Goal: Task Accomplishment & Management: Use online tool/utility

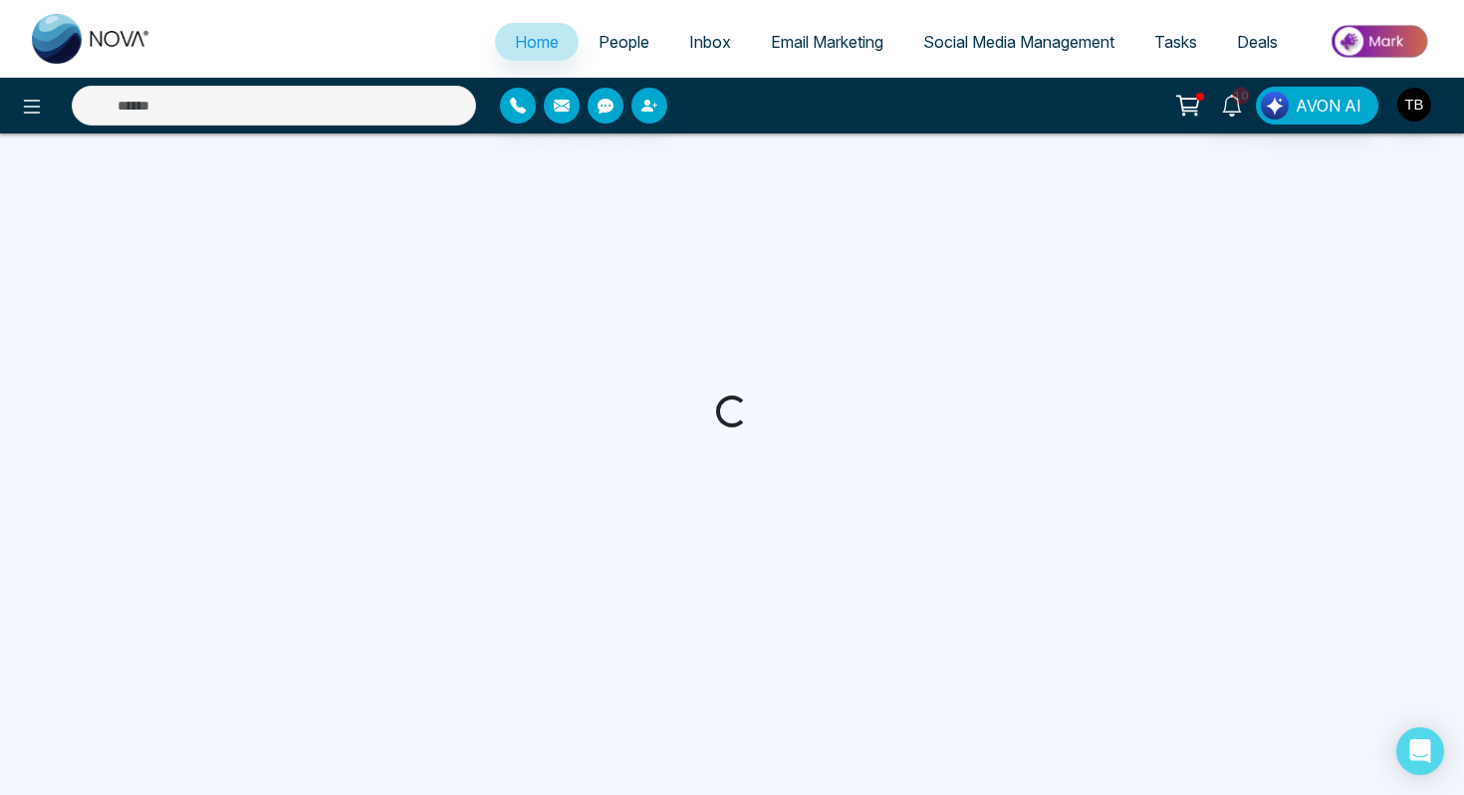
select select "*"
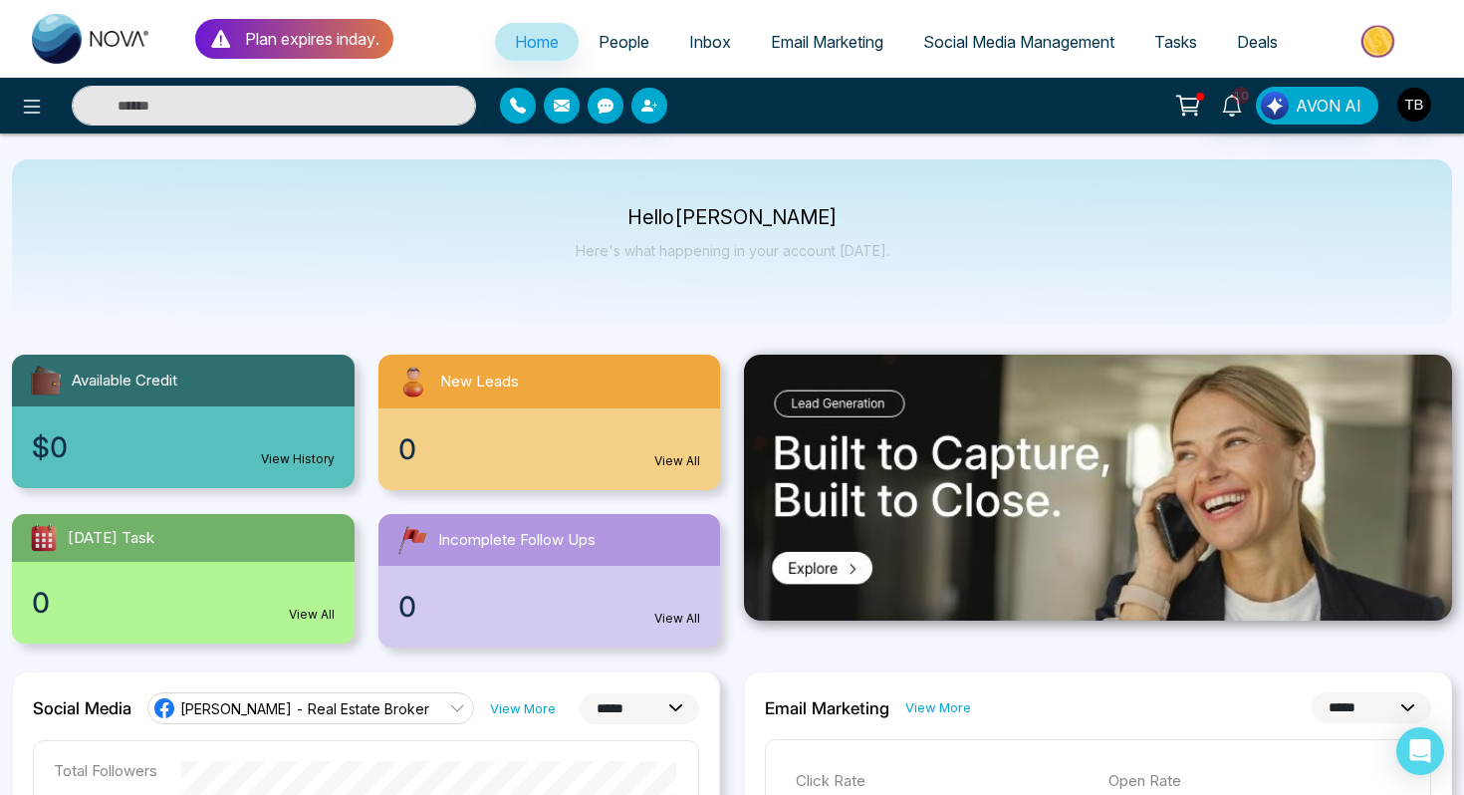
click at [605, 41] on span "People" at bounding box center [623, 42] width 51 height 20
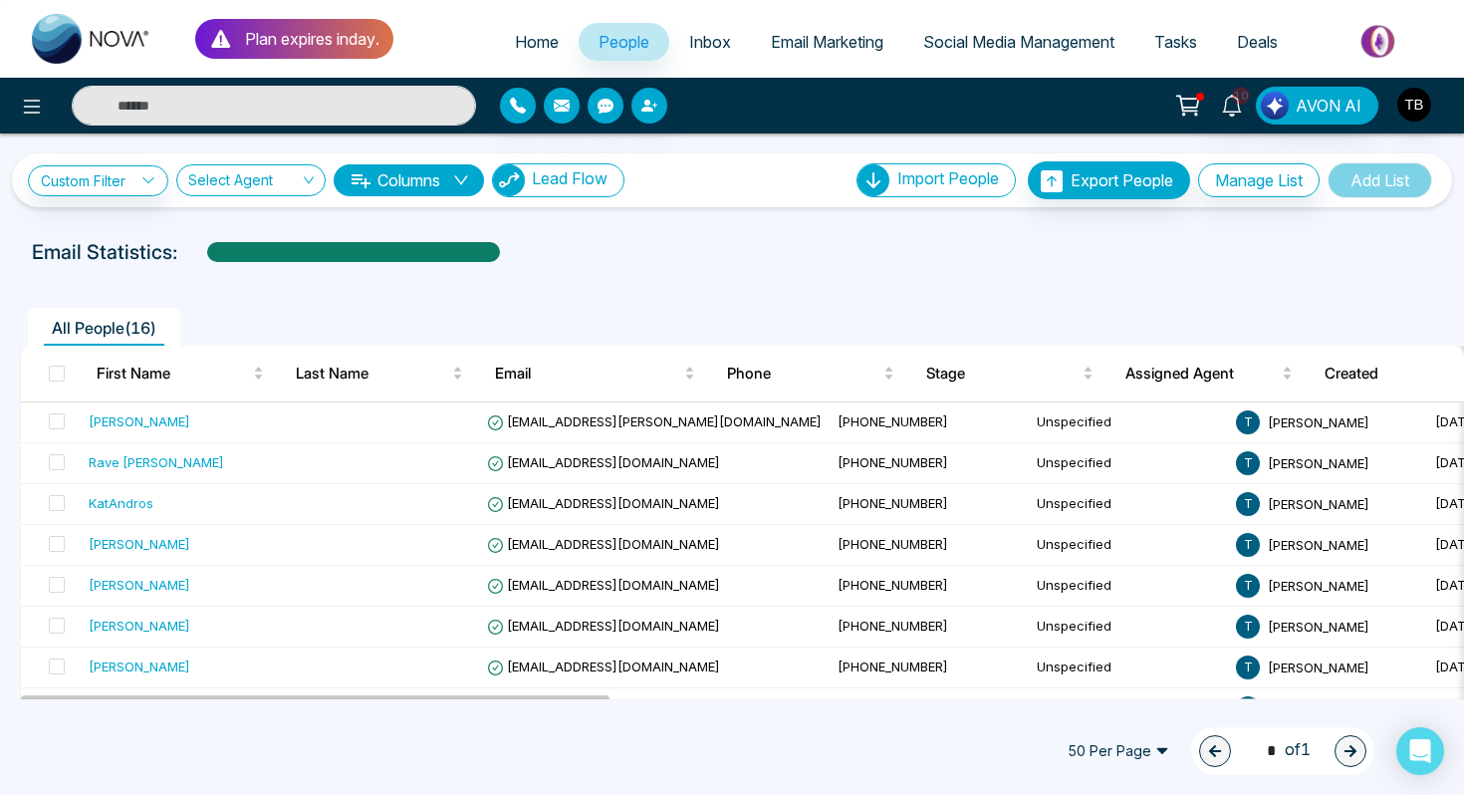
click at [583, 176] on span "Lead Flow" at bounding box center [570, 178] width 76 height 20
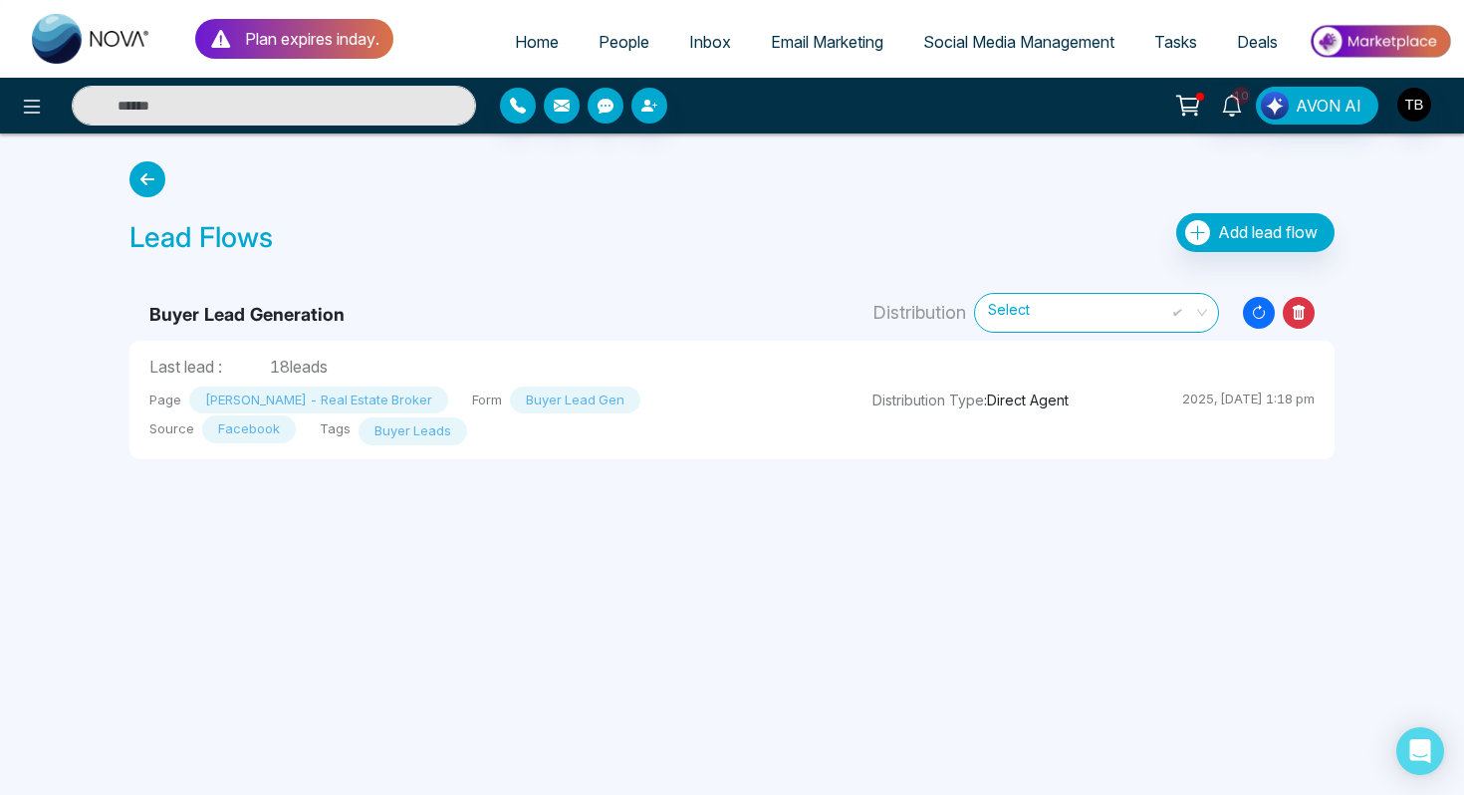
click at [1259, 320] on icon "Resync Leads" at bounding box center [1259, 313] width 32 height 32
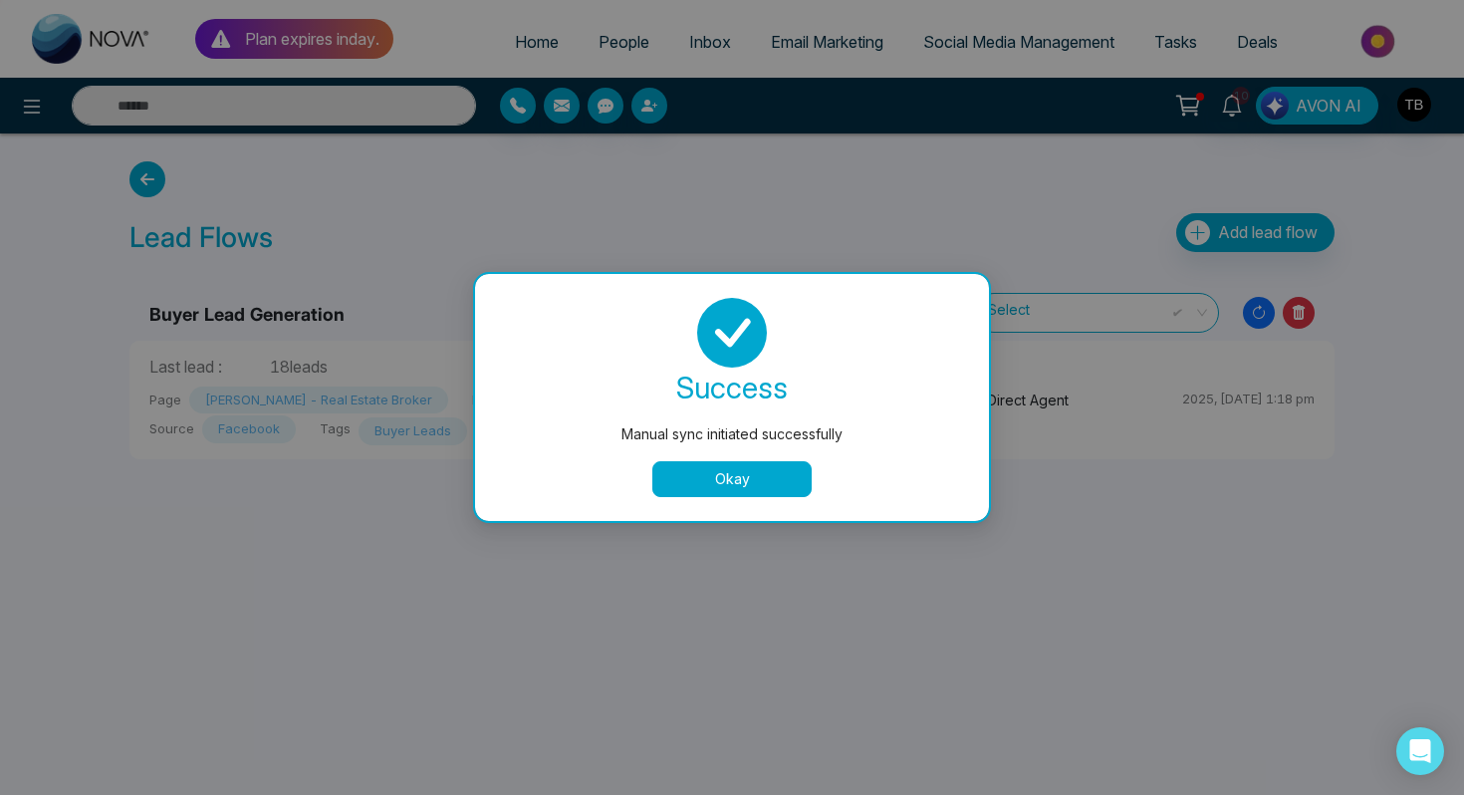
click at [761, 484] on button "Okay" at bounding box center [731, 479] width 159 height 36
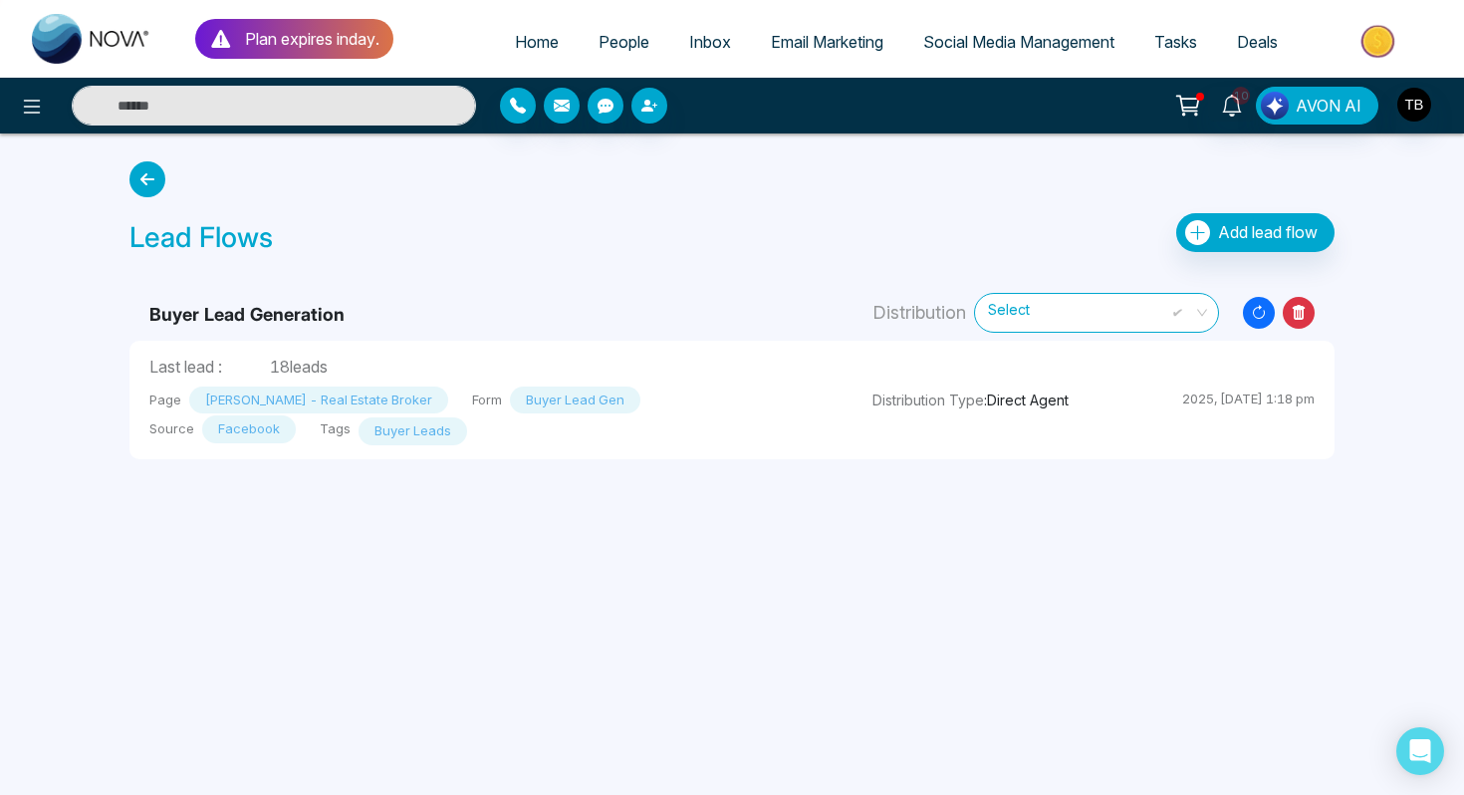
drag, startPoint x: 1160, startPoint y: 403, endPoint x: 1315, endPoint y: 389, distance: 155.9
click at [1314, 390] on td "Distribution Type : Direct Agent 2025, Sep 10 at 1:18 pm" at bounding box center [1093, 400] width 482 height 118
click at [762, 607] on div "Plan expires in day . Home People Inbox Email Marketing Social Media Management…" at bounding box center [732, 397] width 1464 height 795
click at [1221, 404] on span "2025, [DATE] 12:09 pm" at bounding box center [1244, 398] width 140 height 16
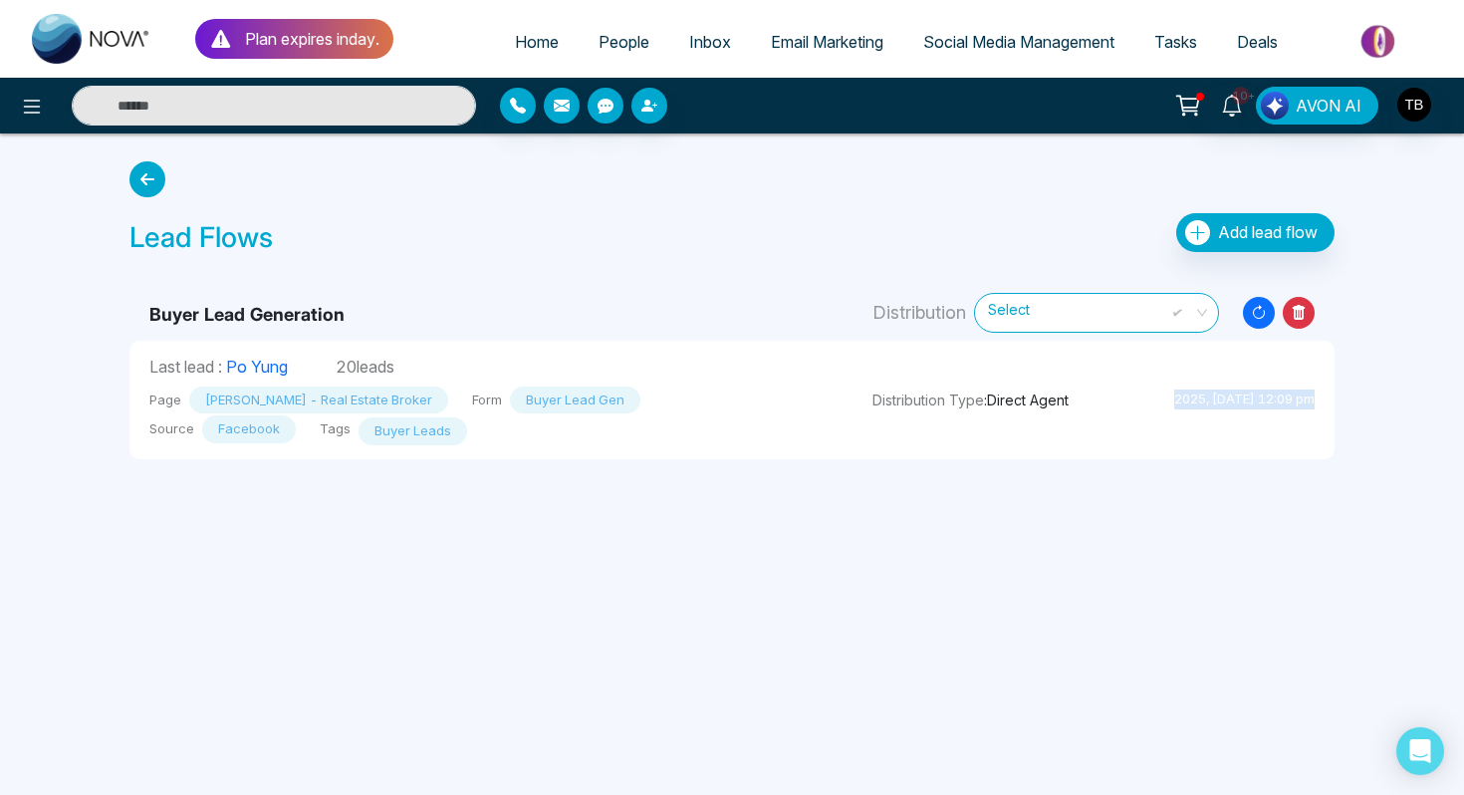
click at [1221, 404] on span "2025, [DATE] 12:09 pm" at bounding box center [1244, 398] width 140 height 16
click at [1006, 536] on div "Plan expires in day . Home People Inbox Email Marketing Social Media Management…" at bounding box center [732, 397] width 1464 height 795
click at [876, 625] on div "Plan expires in day . Home People Inbox Email Marketing Social Media Management…" at bounding box center [732, 397] width 1464 height 795
